Goal: Download file/media

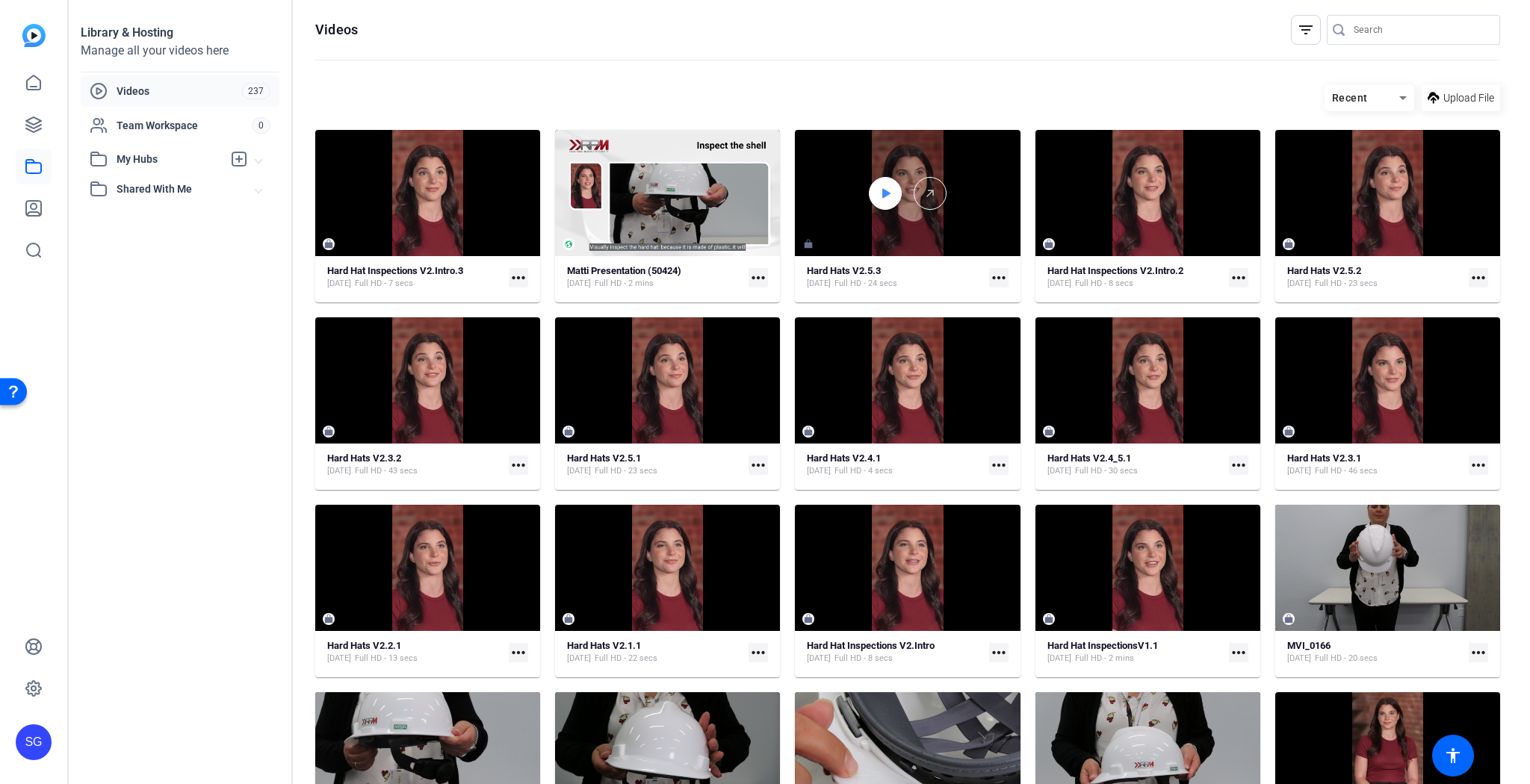
click at [882, 192] on icon at bounding box center [886, 193] width 8 height 10
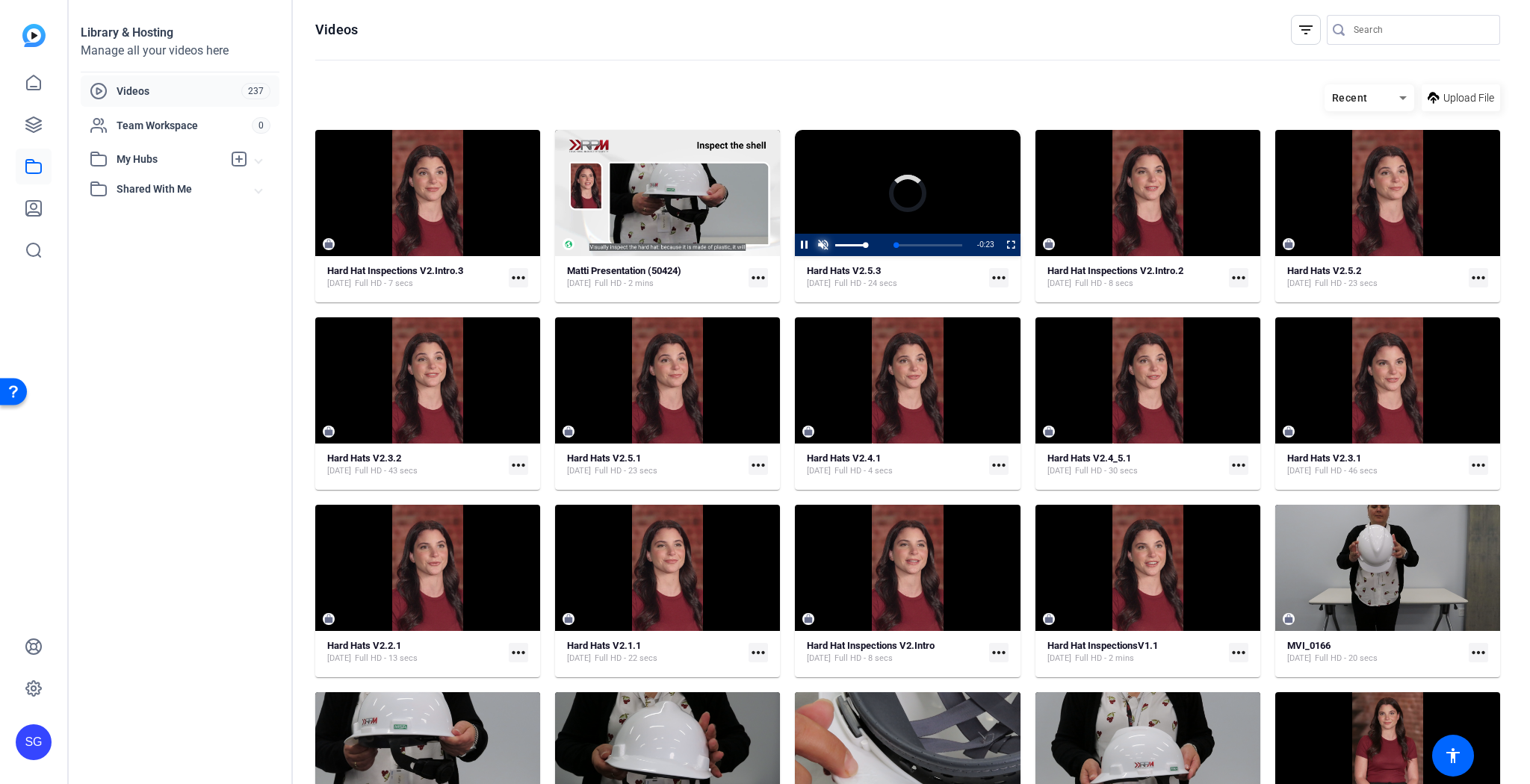
click at [824, 245] on span "Video Player" at bounding box center [822, 245] width 18 height 0
click at [34, 127] on icon at bounding box center [33, 124] width 17 height 17
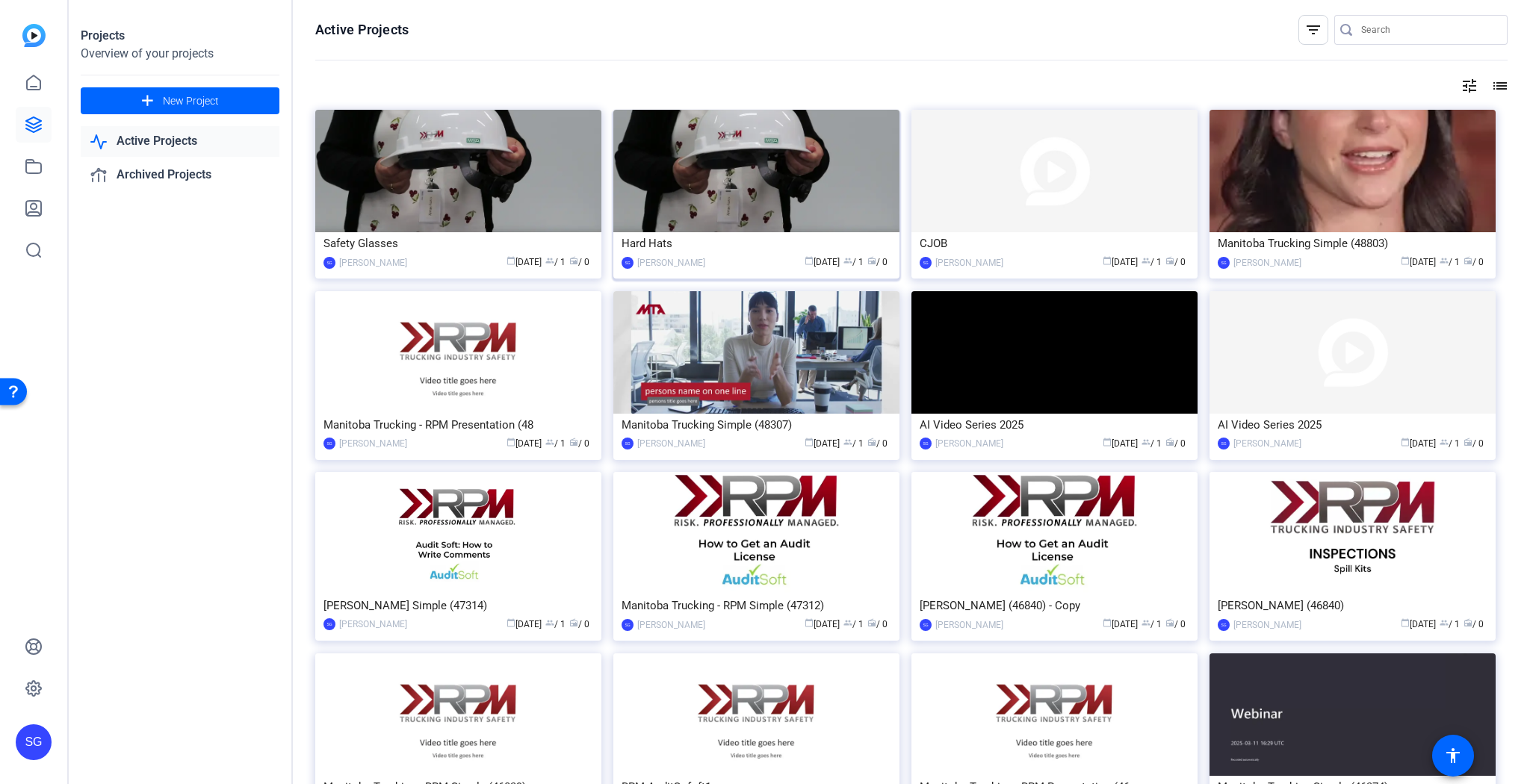
click at [828, 171] on img at bounding box center [756, 171] width 286 height 122
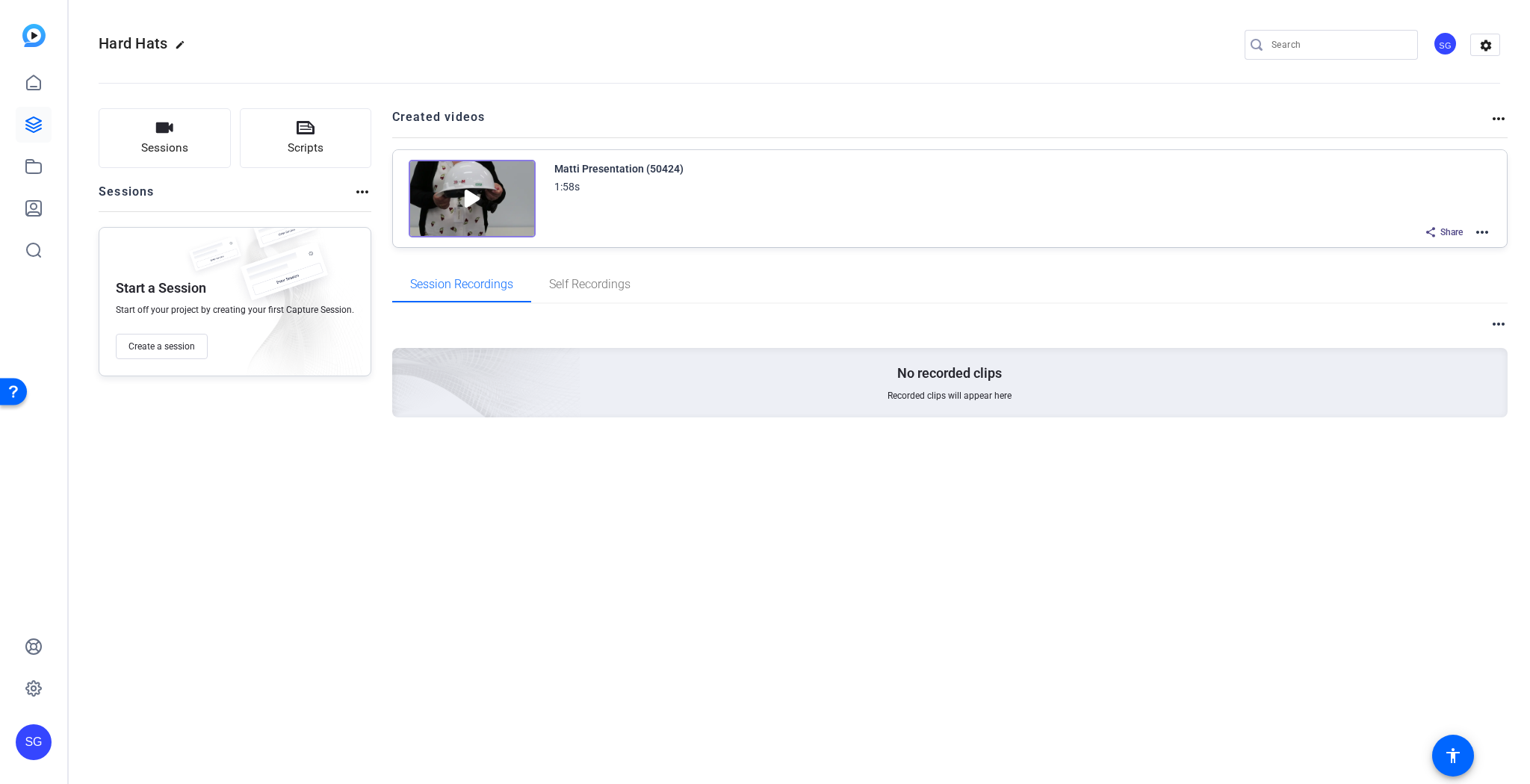
click at [1024, 225] on mat-icon "more_horiz" at bounding box center [1481, 232] width 17 height 17
click at [1024, 250] on span "Edit in Creator" at bounding box center [1427, 249] width 104 height 17
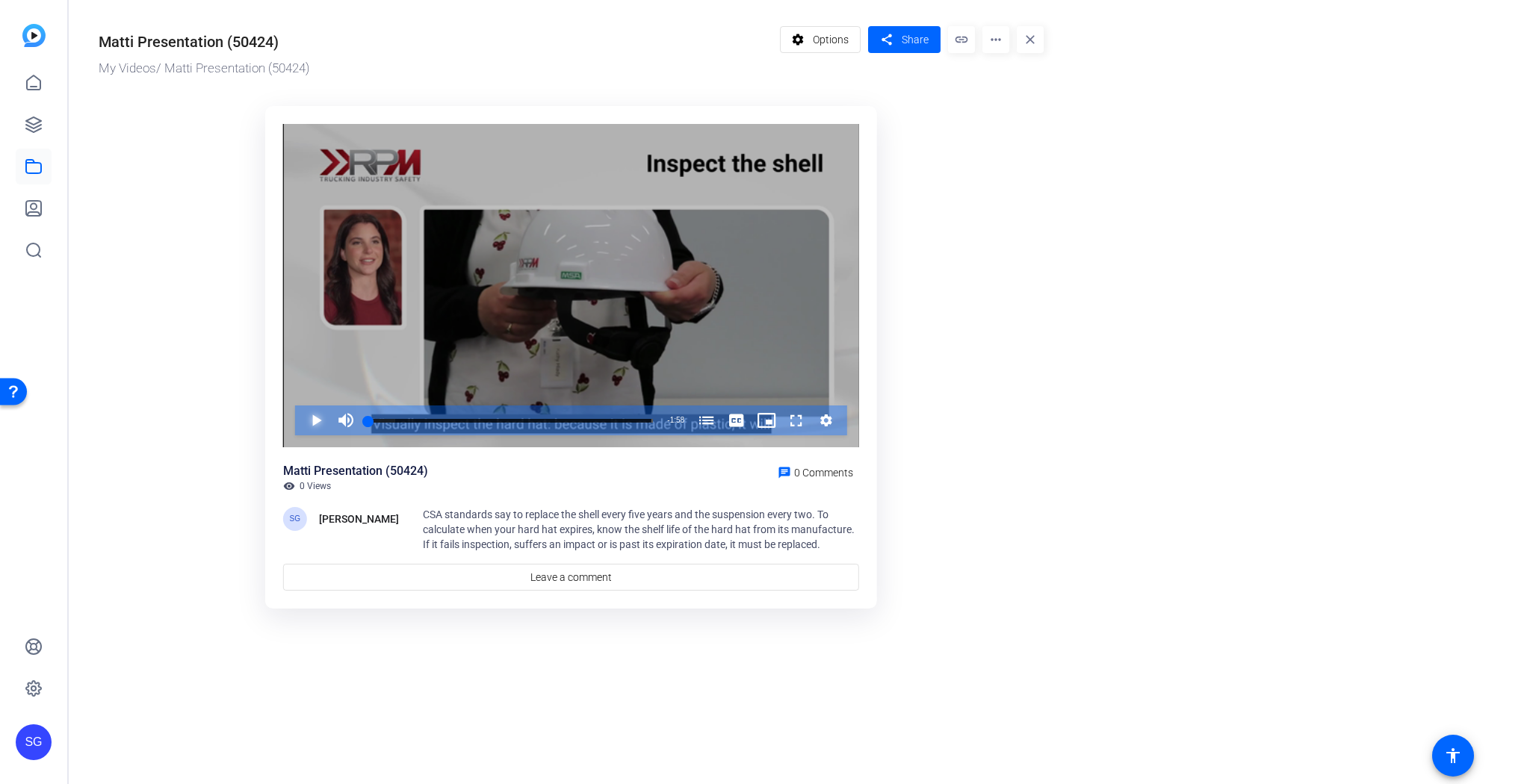
click at [301, 419] on span "Video Player" at bounding box center [301, 420] width 0 height 30
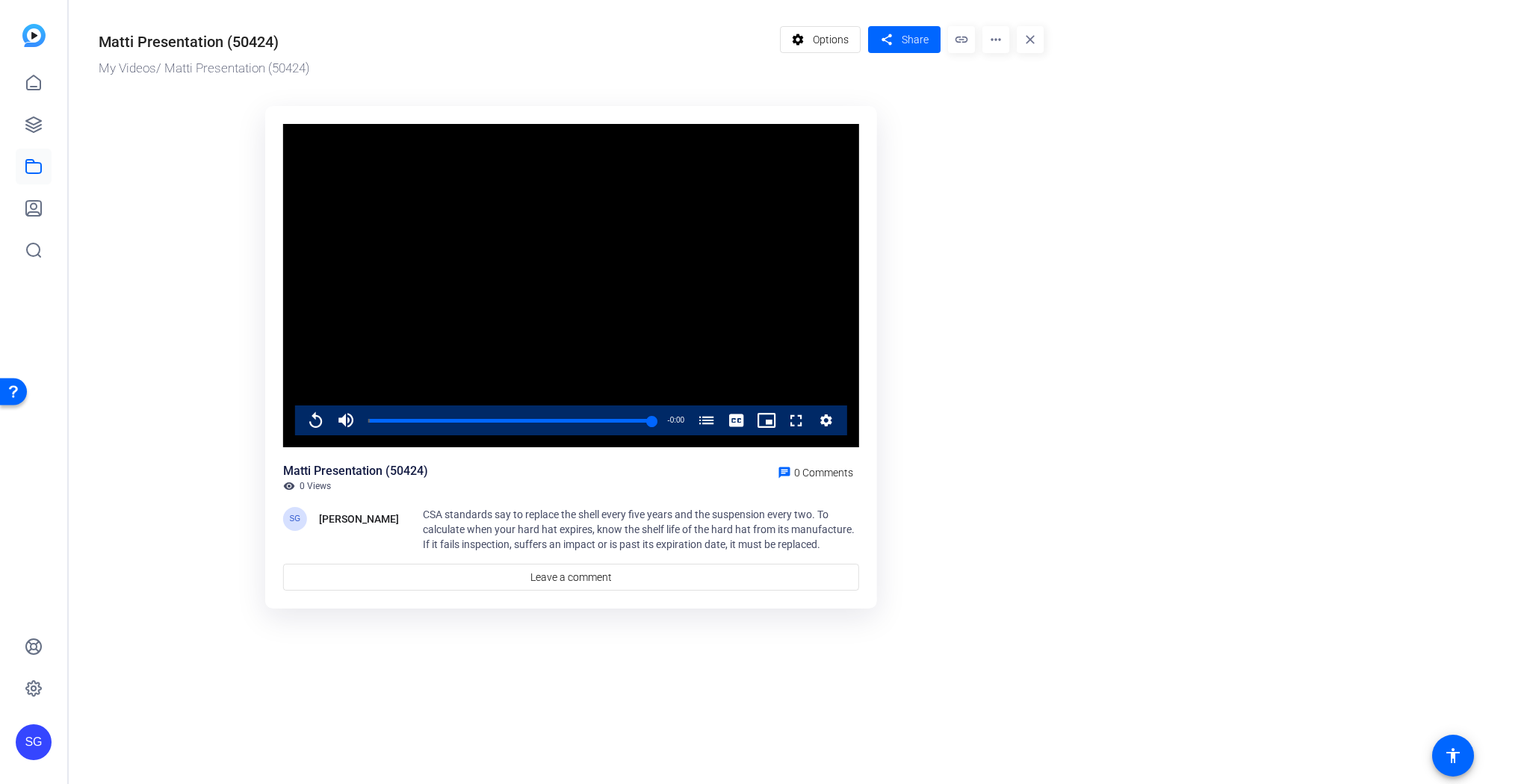
click at [996, 37] on mat-icon "more_horiz" at bounding box center [995, 40] width 27 height 27
click at [1018, 119] on span "Download" at bounding box center [1026, 122] width 62 height 17
